Goal: Task Accomplishment & Management: Use online tool/utility

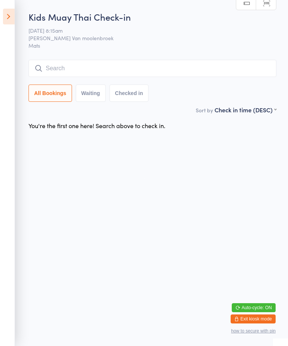
click at [253, 69] on input "search" at bounding box center [153, 68] width 248 height 17
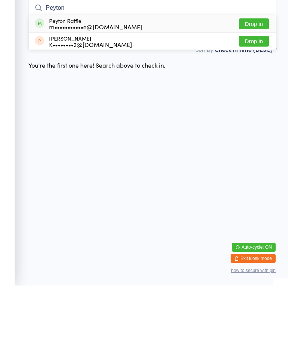
type input "Peyton"
click at [98, 78] on div "Peyton Raffle m•••••••••••e@[DOMAIN_NAME]" at bounding box center [95, 84] width 93 height 12
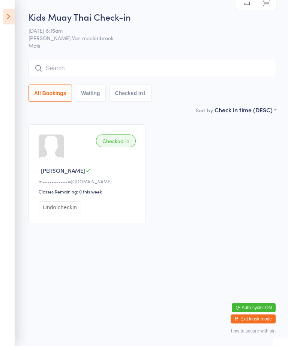
click at [13, 14] on icon at bounding box center [9, 17] width 12 height 16
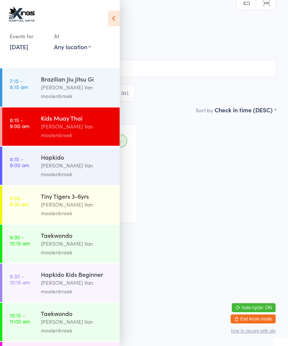
click at [93, 153] on div "Hapkido" at bounding box center [77, 157] width 72 height 8
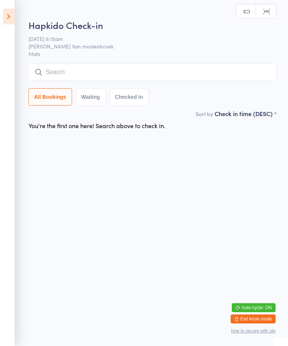
click at [183, 66] on input "search" at bounding box center [153, 71] width 248 height 17
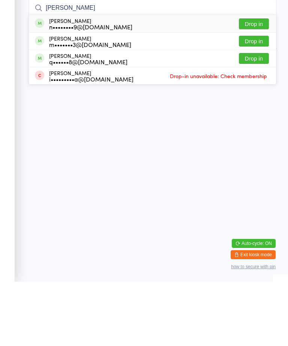
type input "[PERSON_NAME]"
click at [249, 83] on button "Drop in" at bounding box center [254, 88] width 30 height 11
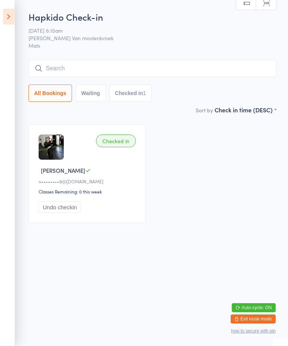
click at [14, 15] on icon at bounding box center [9, 17] width 12 height 16
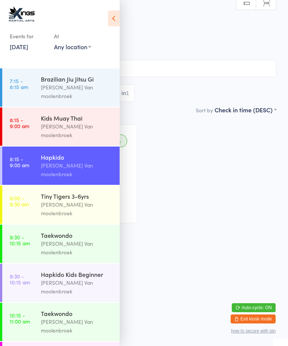
click at [93, 122] on div "[PERSON_NAME] Van moolenbroek" at bounding box center [77, 130] width 72 height 17
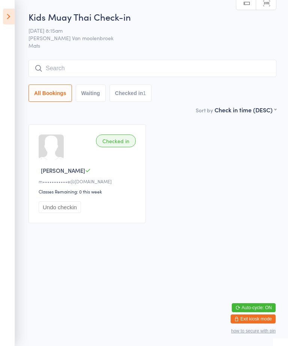
click at [146, 63] on input "search" at bounding box center [153, 68] width 248 height 17
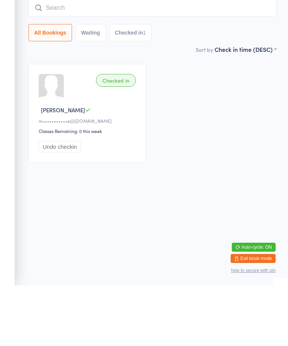
click at [213, 118] on div "Checked in Peyton R m•••••••••••e@[DOMAIN_NAME] Classes Remaining: 0 this week …" at bounding box center [153, 174] width 262 height 112
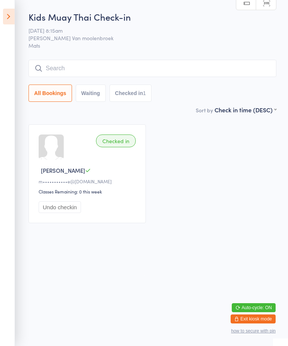
click at [149, 69] on input "search" at bounding box center [153, 68] width 248 height 17
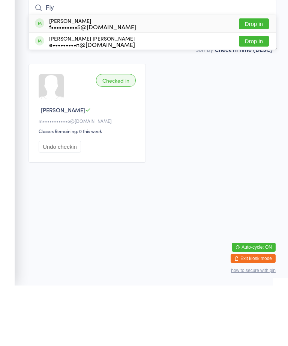
type input "Fly"
click at [116, 84] on div "f••••••••••5@[DOMAIN_NAME]" at bounding box center [92, 87] width 87 height 6
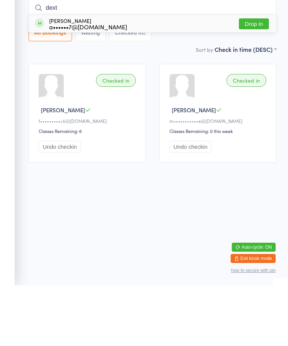
type input "dext"
click at [106, 78] on div "[PERSON_NAME] a••••••7@[DOMAIN_NAME]" at bounding box center [88, 84] width 78 height 12
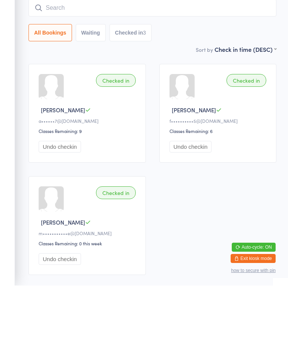
click at [84, 60] on input "search" at bounding box center [153, 68] width 248 height 17
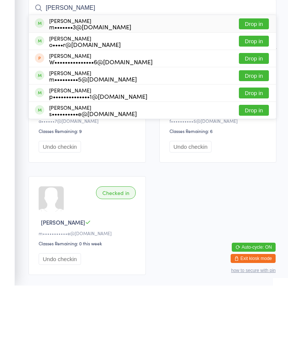
type input "[PERSON_NAME]"
click at [255, 79] on button "Drop in" at bounding box center [254, 84] width 30 height 11
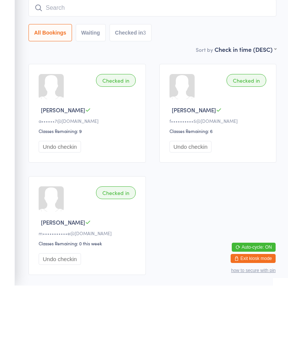
scroll to position [53, 0]
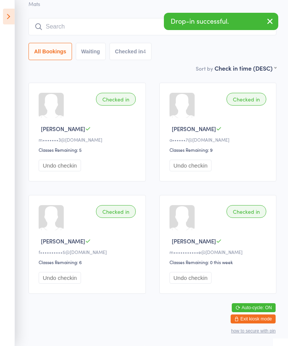
click at [72, 18] on input "search" at bounding box center [153, 26] width 248 height 17
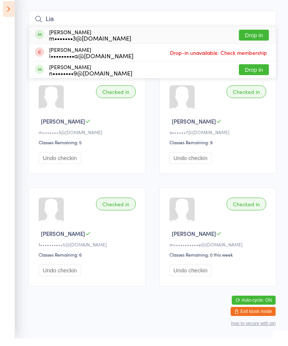
type input "Lia"
click at [245, 37] on button "Drop in" at bounding box center [254, 42] width 30 height 11
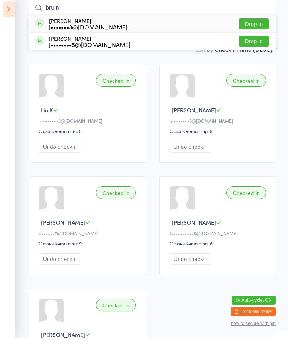
type input "bruin"
click at [258, 26] on button "Drop in" at bounding box center [254, 31] width 30 height 11
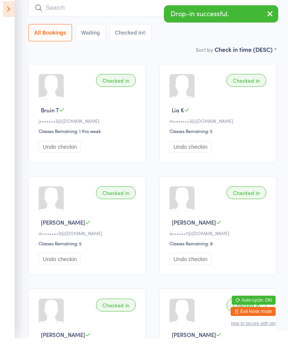
click at [271, 17] on icon "button" at bounding box center [270, 21] width 9 height 9
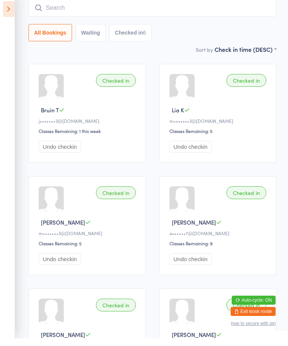
scroll to position [60, 0]
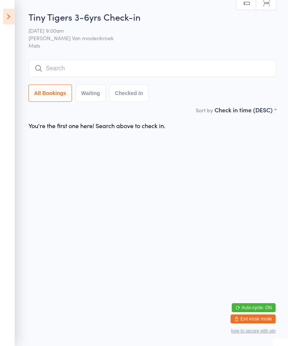
click at [250, 62] on input "search" at bounding box center [153, 68] width 248 height 17
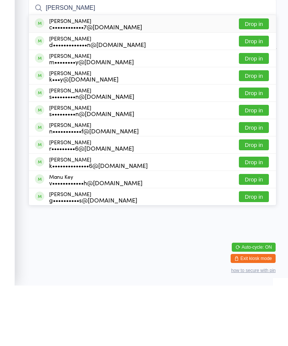
type input "[PERSON_NAME]"
click at [259, 75] on div "[PERSON_NAME] c••••••••••••7@[DOMAIN_NAME] Drop in" at bounding box center [152, 83] width 247 height 17
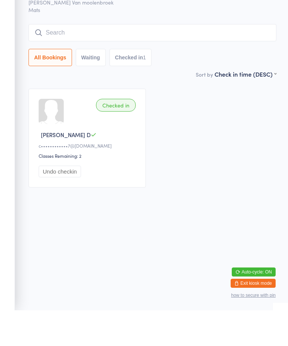
click at [164, 60] on input "search" at bounding box center [153, 68] width 248 height 17
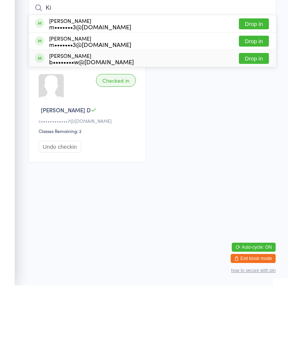
type input "Ki"
click at [135, 110] on div "[PERSON_NAME] b••••••••w@[DOMAIN_NAME] Drop in" at bounding box center [152, 118] width 247 height 17
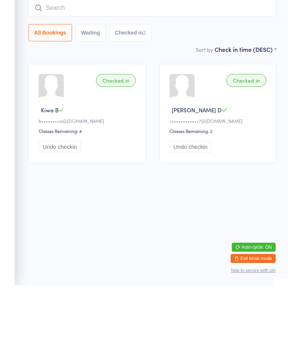
click at [131, 85] on button "Checked in 2" at bounding box center [131, 93] width 42 height 17
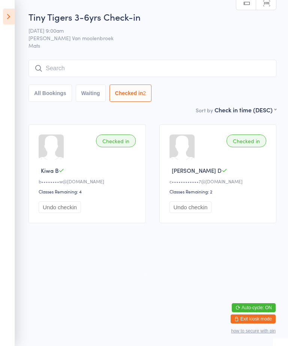
click at [49, 100] on button "All Bookings" at bounding box center [51, 93] width 44 height 17
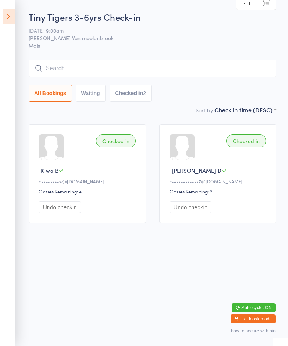
click at [89, 65] on input "search" at bounding box center [153, 68] width 248 height 17
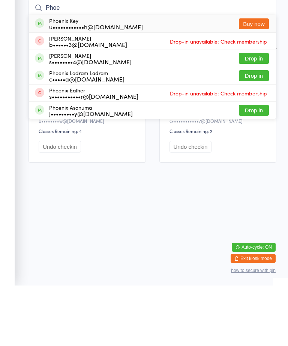
type input "Phoe"
click at [118, 154] on div "s•••••••••••r@[DOMAIN_NAME]" at bounding box center [93, 157] width 89 height 6
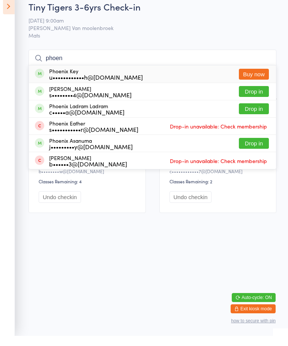
click at [251, 210] on div "Undo checkin" at bounding box center [220, 207] width 100 height 12
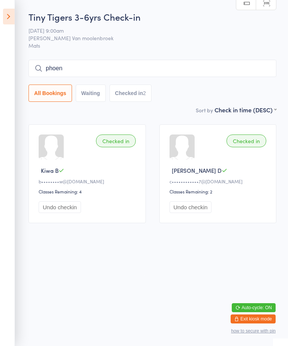
click at [99, 68] on input "phoen" at bounding box center [153, 68] width 248 height 17
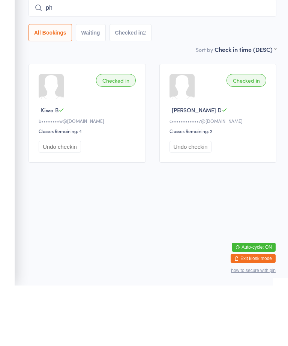
type input "p"
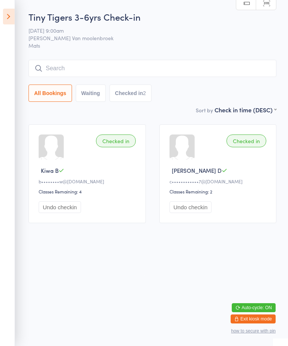
click at [145, 61] on input "search" at bounding box center [153, 68] width 248 height 17
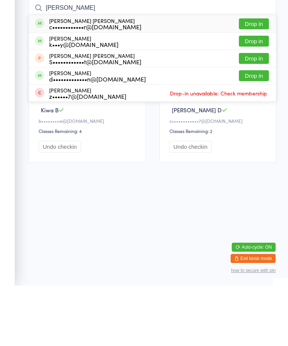
type input "[PERSON_NAME]"
click at [261, 79] on button "Drop in" at bounding box center [254, 84] width 30 height 11
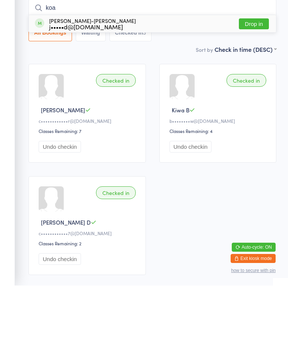
type input "koa"
click at [252, 79] on button "Drop in" at bounding box center [254, 84] width 30 height 11
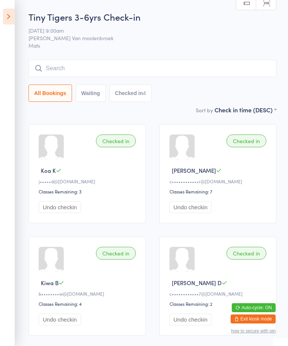
click at [174, 66] on input "search" at bounding box center [153, 68] width 248 height 17
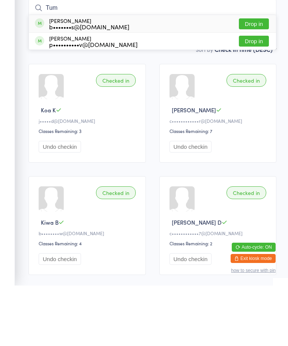
type input "Tum"
click at [257, 96] on button "Drop in" at bounding box center [254, 101] width 30 height 11
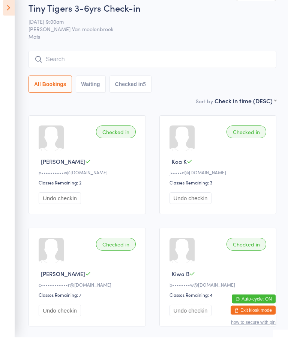
click at [153, 68] on input "search" at bounding box center [153, 68] width 248 height 17
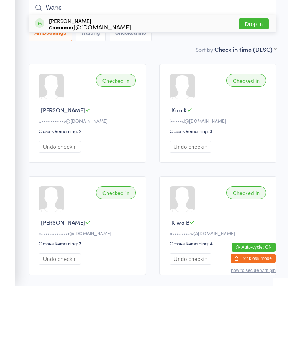
type input "Warre"
click at [257, 79] on button "Drop in" at bounding box center [254, 84] width 30 height 11
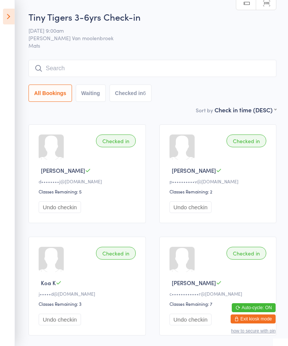
click at [11, 15] on icon at bounding box center [9, 17] width 12 height 16
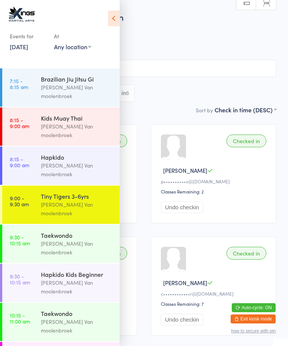
click at [70, 278] on div "[PERSON_NAME] Van moolenbroek" at bounding box center [77, 286] width 72 height 17
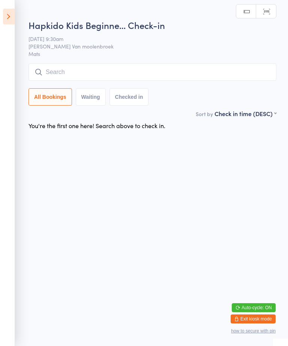
click at [143, 71] on input "search" at bounding box center [153, 71] width 248 height 17
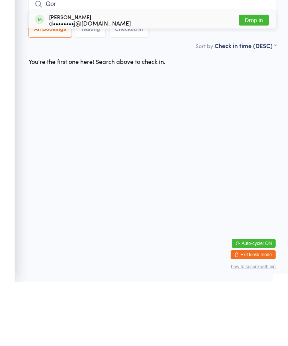
type input "Gor"
click at [254, 79] on button "Drop in" at bounding box center [254, 84] width 30 height 11
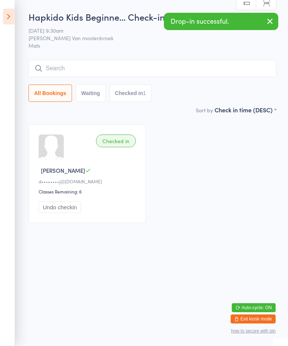
click at [11, 21] on icon at bounding box center [9, 17] width 12 height 16
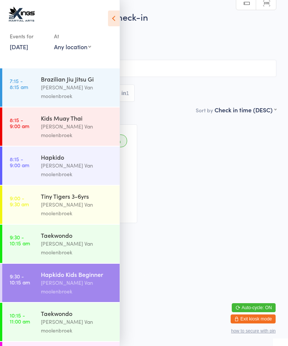
click at [119, 14] on icon at bounding box center [114, 19] width 12 height 16
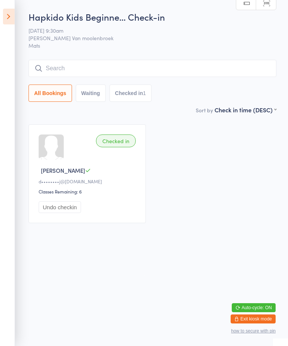
click at [81, 63] on input "search" at bounding box center [153, 68] width 248 height 17
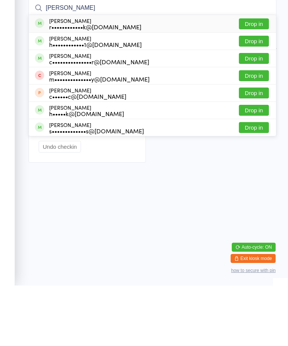
type input "[PERSON_NAME]"
click at [255, 113] on button "Drop in" at bounding box center [254, 118] width 30 height 11
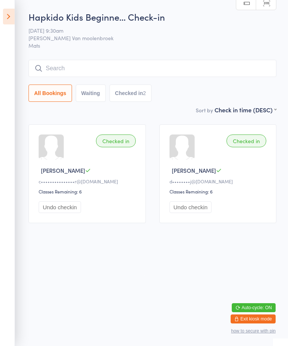
click at [149, 65] on input "search" at bounding box center [153, 68] width 248 height 17
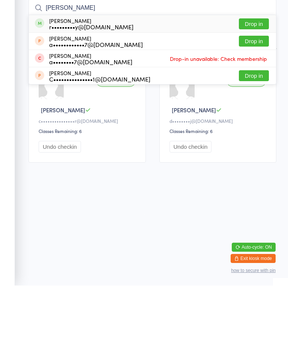
type input "[PERSON_NAME]"
click at [260, 79] on button "Drop in" at bounding box center [254, 84] width 30 height 11
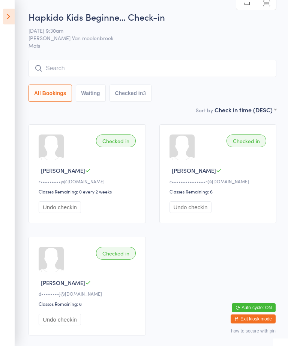
click at [212, 66] on input "search" at bounding box center [153, 68] width 248 height 17
click at [94, 95] on button "Waiting" at bounding box center [91, 93] width 30 height 17
select select "0"
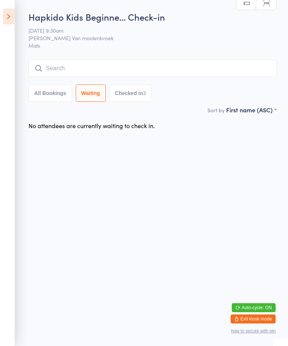
click at [49, 66] on input "search" at bounding box center [153, 68] width 248 height 17
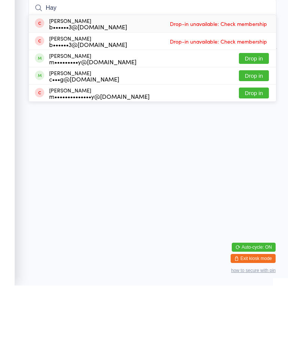
type input "Hay"
click at [38, 131] on span at bounding box center [39, 135] width 9 height 9
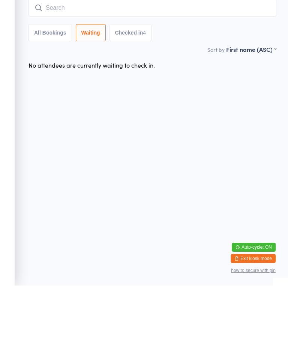
click at [37, 85] on button "All Bookings" at bounding box center [51, 93] width 44 height 17
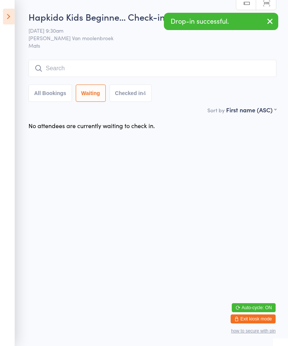
select select "5"
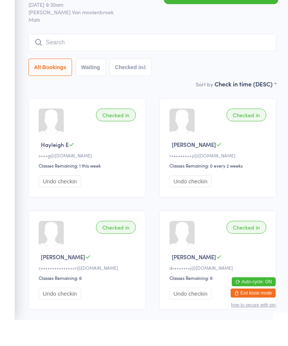
scroll to position [29, 0]
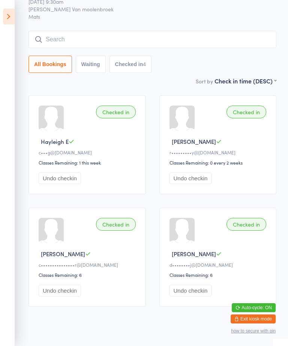
click at [76, 39] on input "search" at bounding box center [153, 39] width 248 height 17
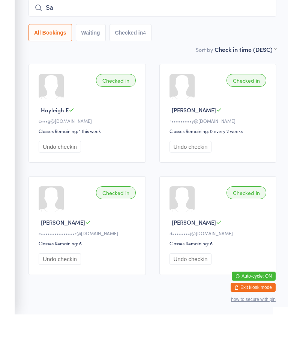
type input "S"
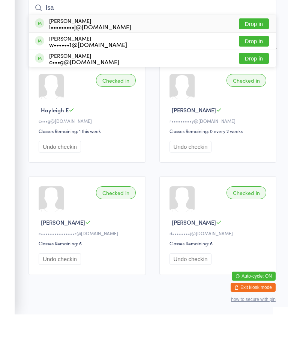
type input "Isa"
click at [251, 85] on button "Drop in" at bounding box center [254, 90] width 30 height 11
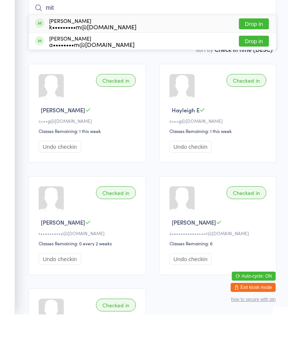
type input "mit"
click at [253, 50] on button "Drop in" at bounding box center [254, 55] width 30 height 11
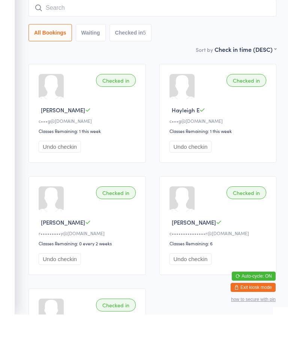
scroll to position [60, 0]
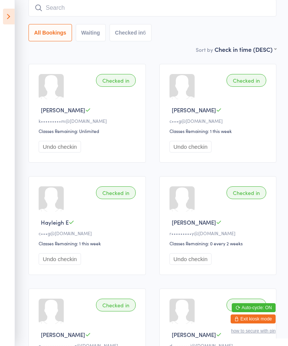
click at [172, 16] on input "search" at bounding box center [153, 7] width 248 height 17
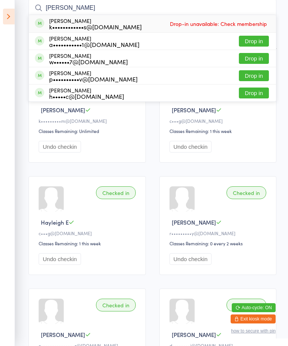
type input "[PERSON_NAME]"
click at [145, 24] on div "[PERSON_NAME] k••••••••••••s@[DOMAIN_NAME] Drop-in unavailable: Check membership" at bounding box center [152, 23] width 247 height 17
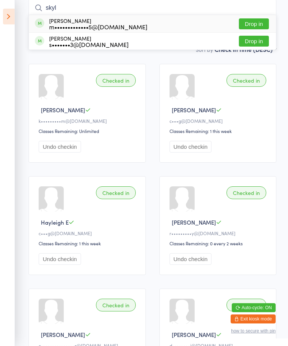
type input "skyl"
click at [261, 19] on button "Drop in" at bounding box center [254, 23] width 30 height 11
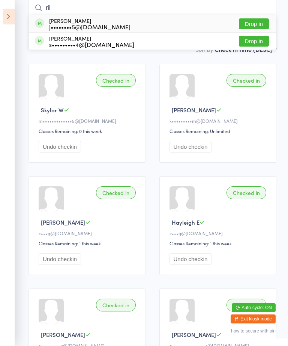
type input "ril"
click at [255, 23] on button "Drop in" at bounding box center [254, 23] width 30 height 11
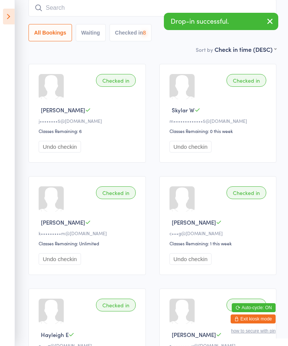
click at [127, 6] on input "search" at bounding box center [153, 7] width 248 height 17
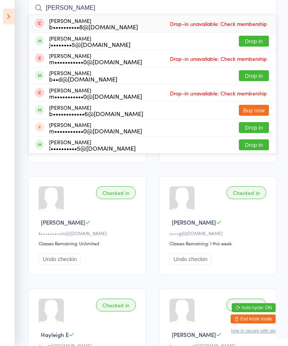
type input "[PERSON_NAME]"
click at [250, 34] on div "[PERSON_NAME] j••••••••5@[DOMAIN_NAME] Drop in" at bounding box center [152, 41] width 247 height 17
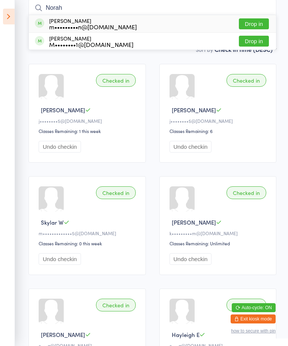
type input "Norah"
click at [97, 21] on div "[PERSON_NAME] m•••••••••n@[DOMAIN_NAME]" at bounding box center [93, 24] width 88 height 12
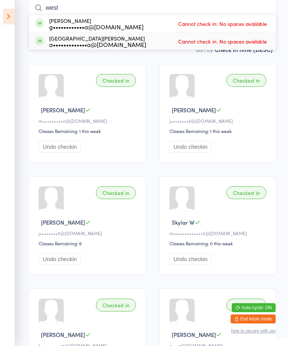
type input "west"
click at [105, 41] on div "a•••••••••••••a@[DOMAIN_NAME]" at bounding box center [97, 44] width 97 height 6
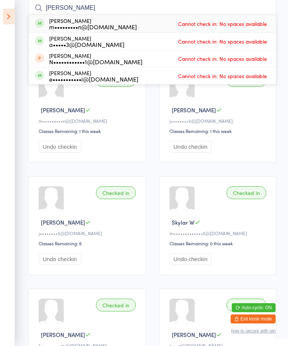
type input "[PERSON_NAME]"
click at [153, 23] on div "[PERSON_NAME] m•••••••••n@[DOMAIN_NAME] Cannot check in: No spaces available" at bounding box center [152, 23] width 247 height 17
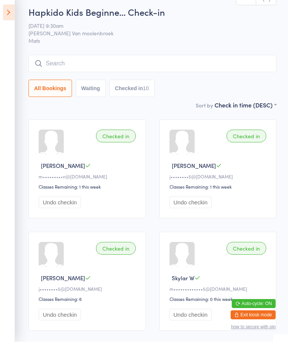
scroll to position [0, 0]
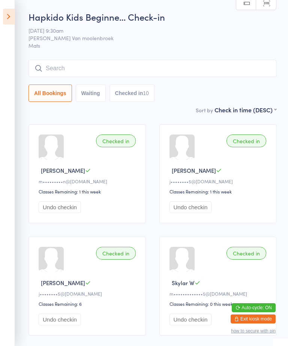
click at [11, 3] on aside "Events for [DATE] [DATE] [DATE] Sun Mon Tue Wed Thu Fri Sat 36 31 01 02 03 04 0…" at bounding box center [7, 173] width 15 height 346
click at [11, 9] on icon at bounding box center [9, 17] width 12 height 16
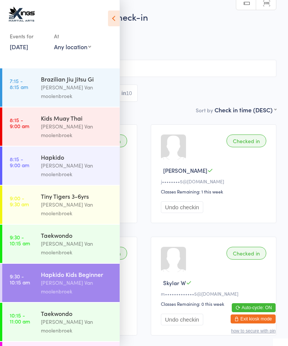
click at [65, 231] on div "Taekwondo" at bounding box center [77, 235] width 72 height 8
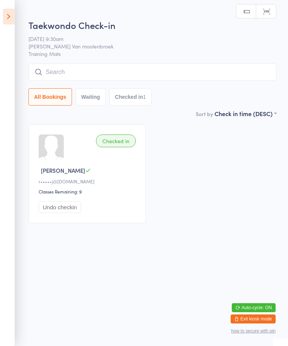
click at [13, 15] on icon at bounding box center [9, 17] width 12 height 16
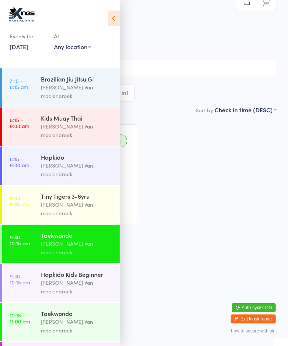
click at [50, 317] on div "[PERSON_NAME] Van moolenbroek" at bounding box center [77, 325] width 72 height 17
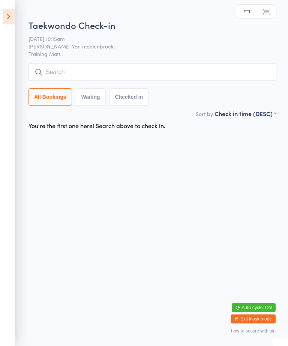
click at [82, 71] on input "search" at bounding box center [153, 71] width 248 height 17
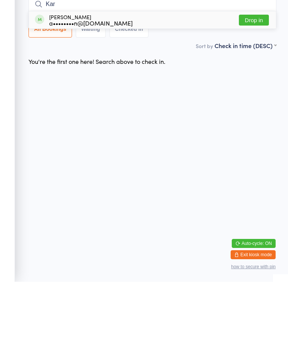
type input "Kar"
click at [252, 79] on button "Drop in" at bounding box center [254, 84] width 30 height 11
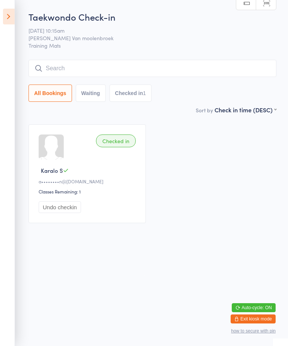
click at [181, 61] on input "search" at bounding box center [153, 68] width 248 height 17
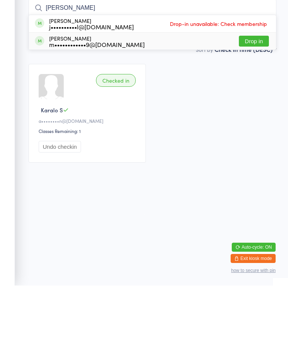
type input "[PERSON_NAME]"
click at [157, 93] on div "[PERSON_NAME] m••••••••••••9@[DOMAIN_NAME] Drop in" at bounding box center [152, 101] width 247 height 17
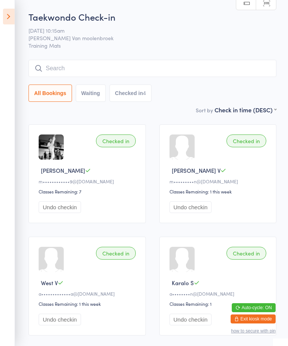
click at [202, 65] on input "search" at bounding box center [153, 68] width 248 height 17
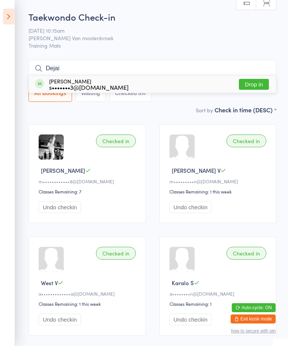
type input "Dejai"
click at [249, 82] on button "Drop in" at bounding box center [254, 84] width 30 height 11
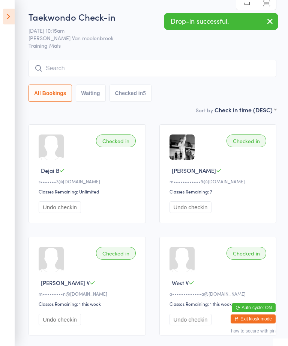
click at [6, 12] on icon at bounding box center [9, 17] width 12 height 16
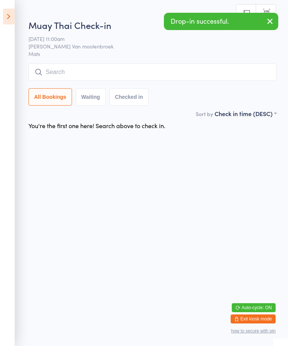
click at [148, 71] on input "search" at bounding box center [153, 71] width 248 height 17
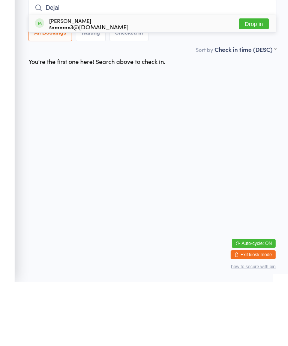
type input "Dejai"
click at [254, 83] on button "Drop in" at bounding box center [254, 88] width 30 height 11
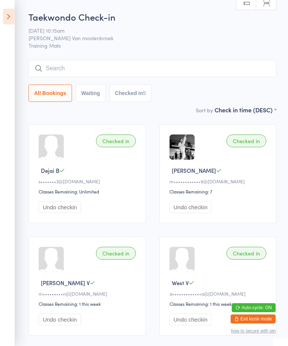
click at [70, 65] on input "search" at bounding box center [153, 68] width 248 height 17
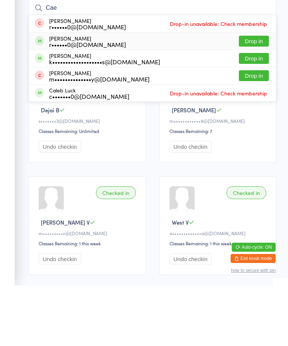
type input "Cae"
click at [250, 93] on div "[PERSON_NAME] r••••••0@[DOMAIN_NAME] Drop in" at bounding box center [152, 101] width 247 height 17
